Goal: Transaction & Acquisition: Purchase product/service

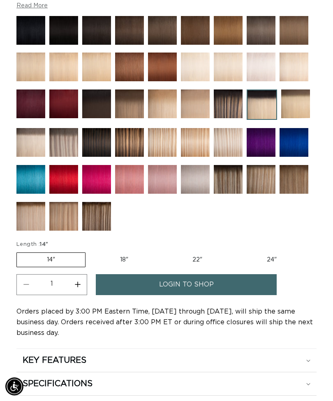
scroll to position [534, 0]
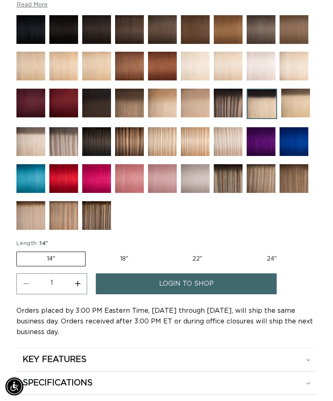
click at [242, 285] on link "login to shop" at bounding box center [186, 284] width 181 height 21
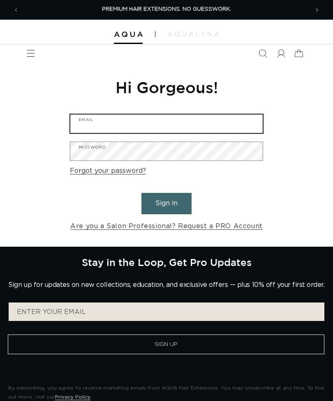
click at [106, 121] on input "Email" at bounding box center [166, 124] width 192 height 18
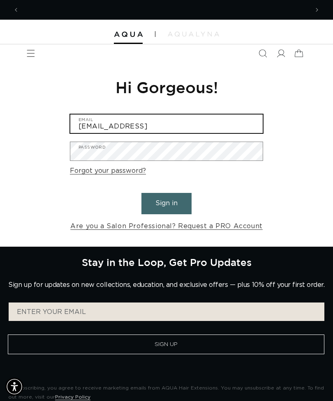
scroll to position [0, 289]
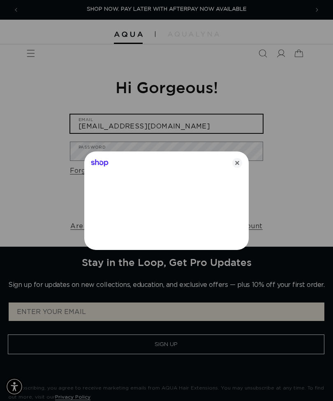
type input "[EMAIL_ADDRESS][DOMAIN_NAME]"
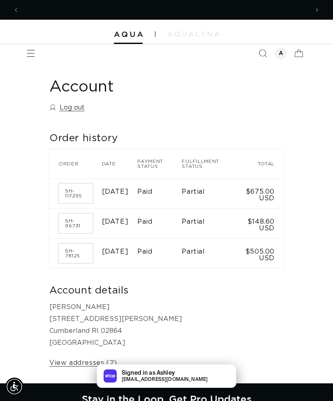
click at [263, 53] on icon "Search" at bounding box center [262, 53] width 8 height 8
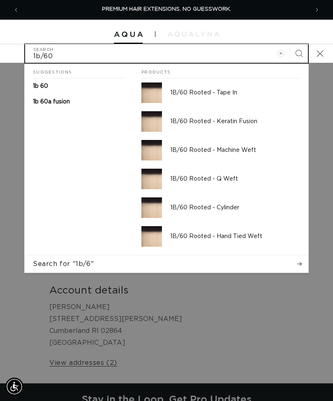
type input "1b/60"
click at [298, 53] on button "Search" at bounding box center [298, 53] width 18 height 18
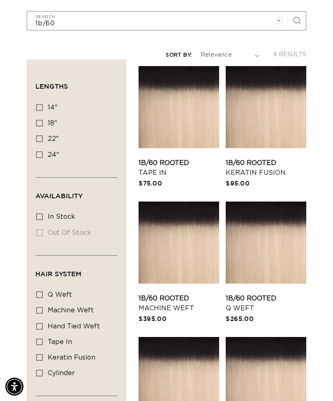
scroll to position [0, 289]
click at [182, 294] on link "1B/60 Rooted Machine Weft" at bounding box center [178, 304] width 80 height 20
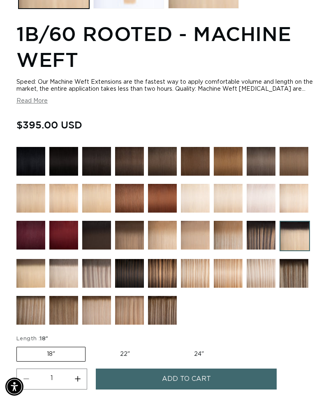
scroll to position [0, 578]
click at [120, 357] on label "22" Variant sold out or unavailable" at bounding box center [125, 354] width 70 height 14
click at [90, 346] on input "22" Variant sold out or unavailable" at bounding box center [89, 345] width 0 height 0
radio input "true"
click at [190, 361] on label "24" Variant sold out or unavailable" at bounding box center [199, 354] width 70 height 14
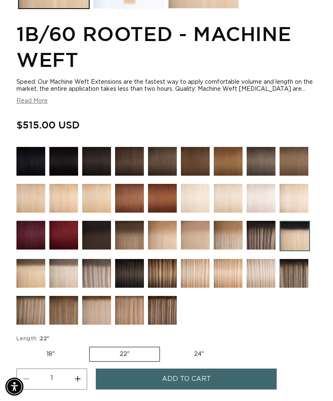
click at [164, 346] on input "24" Variant sold out or unavailable" at bounding box center [164, 345] width 0 height 0
radio input "true"
click at [52, 351] on label "18" Variant sold out or unavailable" at bounding box center [50, 354] width 68 height 14
click at [19, 346] on input "18" Variant sold out or unavailable" at bounding box center [18, 345] width 0 height 0
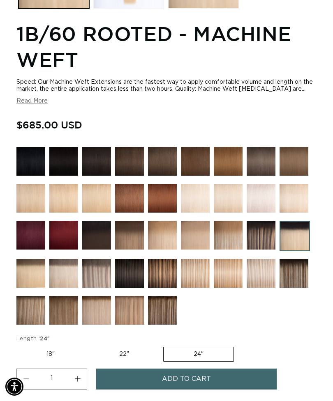
radio input "true"
click at [122, 355] on label "22" Variant sold out or unavailable" at bounding box center [125, 354] width 70 height 14
click at [90, 346] on input "22" Variant sold out or unavailable" at bounding box center [89, 345] width 0 height 0
radio input "true"
click at [192, 361] on label "24" Variant sold out or unavailable" at bounding box center [199, 354] width 70 height 14
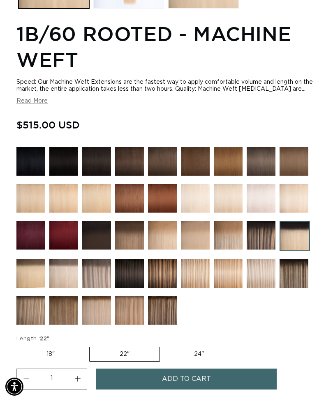
click at [164, 346] on input "24" Variant sold out or unavailable" at bounding box center [164, 345] width 0 height 0
radio input "true"
click at [126, 356] on label "22" Variant sold out or unavailable" at bounding box center [124, 354] width 70 height 14
click at [89, 346] on input "22" Variant sold out or unavailable" at bounding box center [89, 345] width 0 height 0
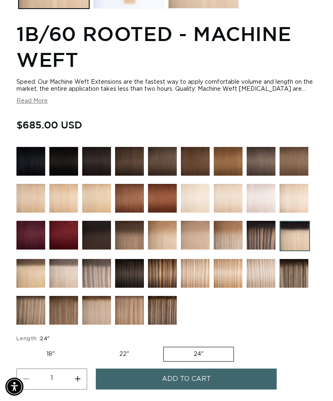
radio input "true"
click at [196, 358] on label "24" Variant sold out or unavailable" at bounding box center [199, 354] width 70 height 14
click at [164, 346] on input "24" Variant sold out or unavailable" at bounding box center [164, 345] width 0 height 0
radio input "true"
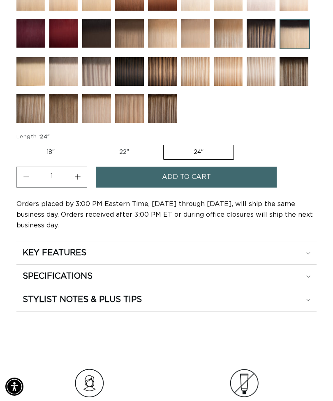
scroll to position [665, 0]
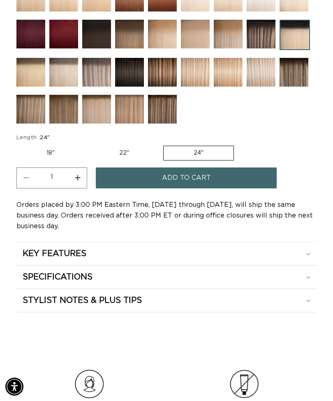
click at [310, 278] on icon at bounding box center [308, 277] width 4 height 2
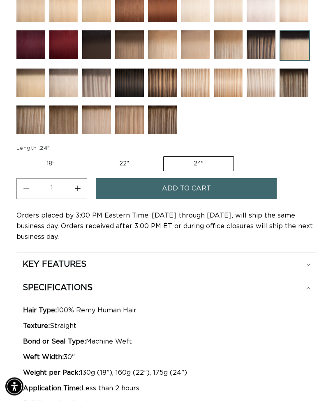
scroll to position [0, 578]
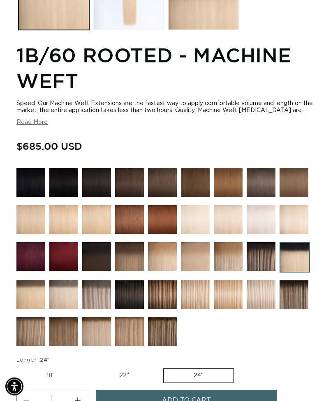
click at [126, 373] on label "22" Variant sold out or unavailable" at bounding box center [124, 376] width 70 height 14
click at [89, 367] on input "22" Variant sold out or unavailable" at bounding box center [89, 367] width 0 height 0
radio input "true"
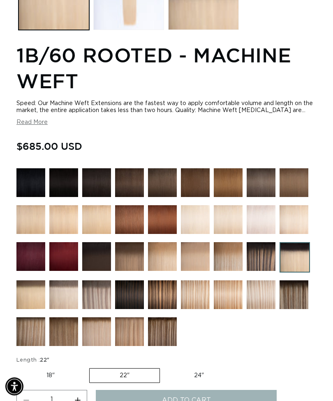
scroll to position [442, 0]
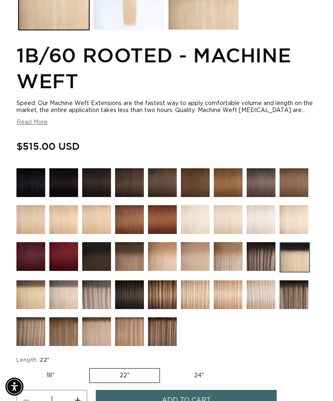
click at [198, 375] on label "24" Variant sold out or unavailable" at bounding box center [199, 376] width 70 height 14
click at [164, 367] on input "24" Variant sold out or unavailable" at bounding box center [164, 367] width 0 height 0
radio input "true"
click at [126, 375] on label "22" Variant sold out or unavailable" at bounding box center [124, 376] width 70 height 14
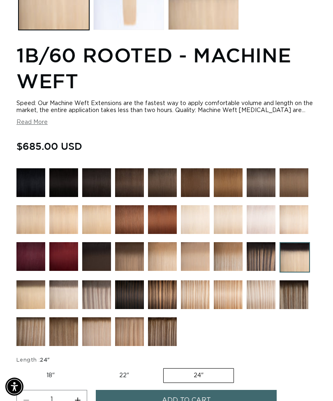
click at [89, 367] on input "22" Variant sold out or unavailable" at bounding box center [89, 367] width 0 height 0
radio input "true"
click at [193, 374] on label "24" Variant sold out or unavailable" at bounding box center [199, 376] width 70 height 14
click at [164, 367] on input "24" Variant sold out or unavailable" at bounding box center [164, 367] width 0 height 0
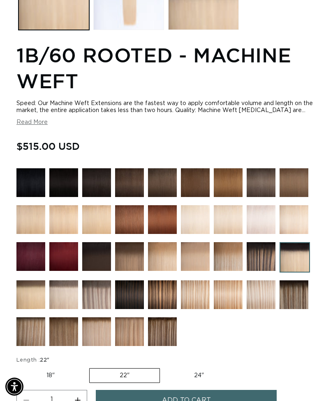
radio input "true"
click at [122, 381] on label "22" Variant sold out or unavailable" at bounding box center [124, 376] width 70 height 14
click at [89, 367] on input "22" Variant sold out or unavailable" at bounding box center [89, 367] width 0 height 0
radio input "true"
